Goal: Task Accomplishment & Management: Manage account settings

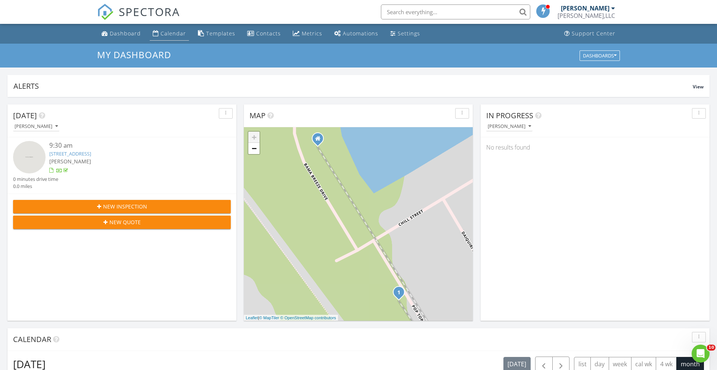
click at [168, 33] on div "Calendar" at bounding box center [173, 33] width 25 height 7
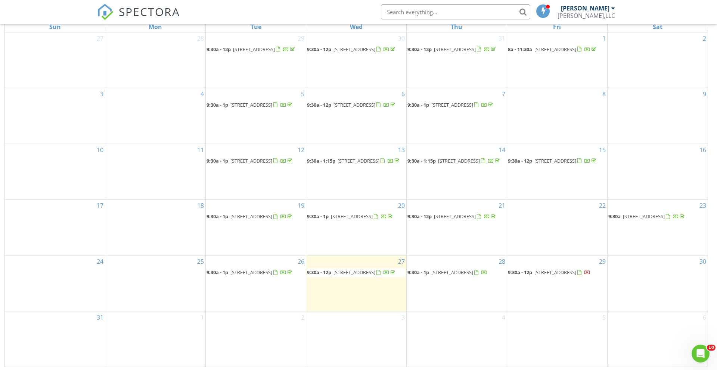
scroll to position [99, 0]
click at [372, 274] on span "[STREET_ADDRESS]" at bounding box center [354, 271] width 42 height 7
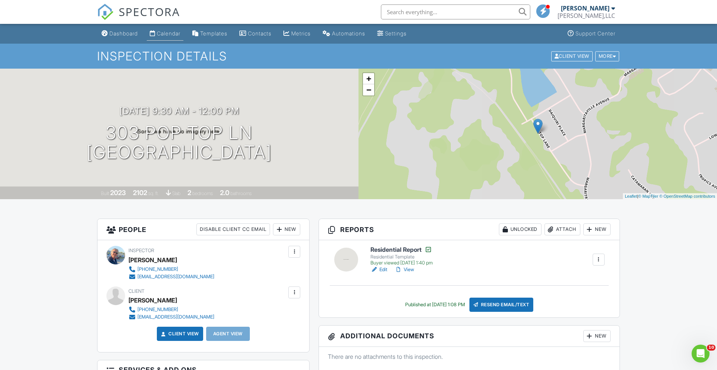
click at [158, 33] on link "Calendar" at bounding box center [165, 34] width 37 height 14
